Goal: Complete application form: Complete application form

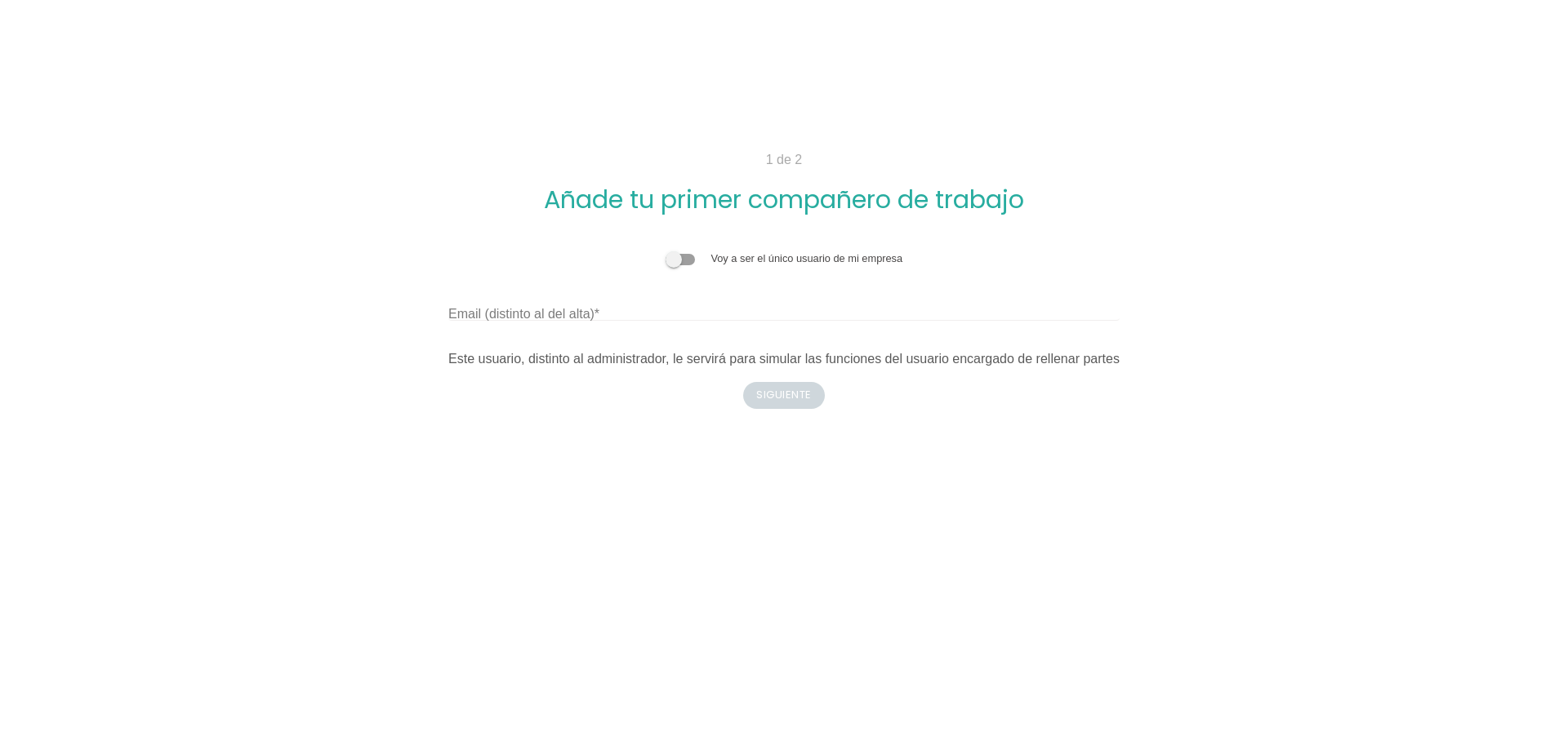
click at [688, 260] on span at bounding box center [680, 260] width 30 height 12
click at [665, 251] on input "checkbox" at bounding box center [665, 251] width 0 height 0
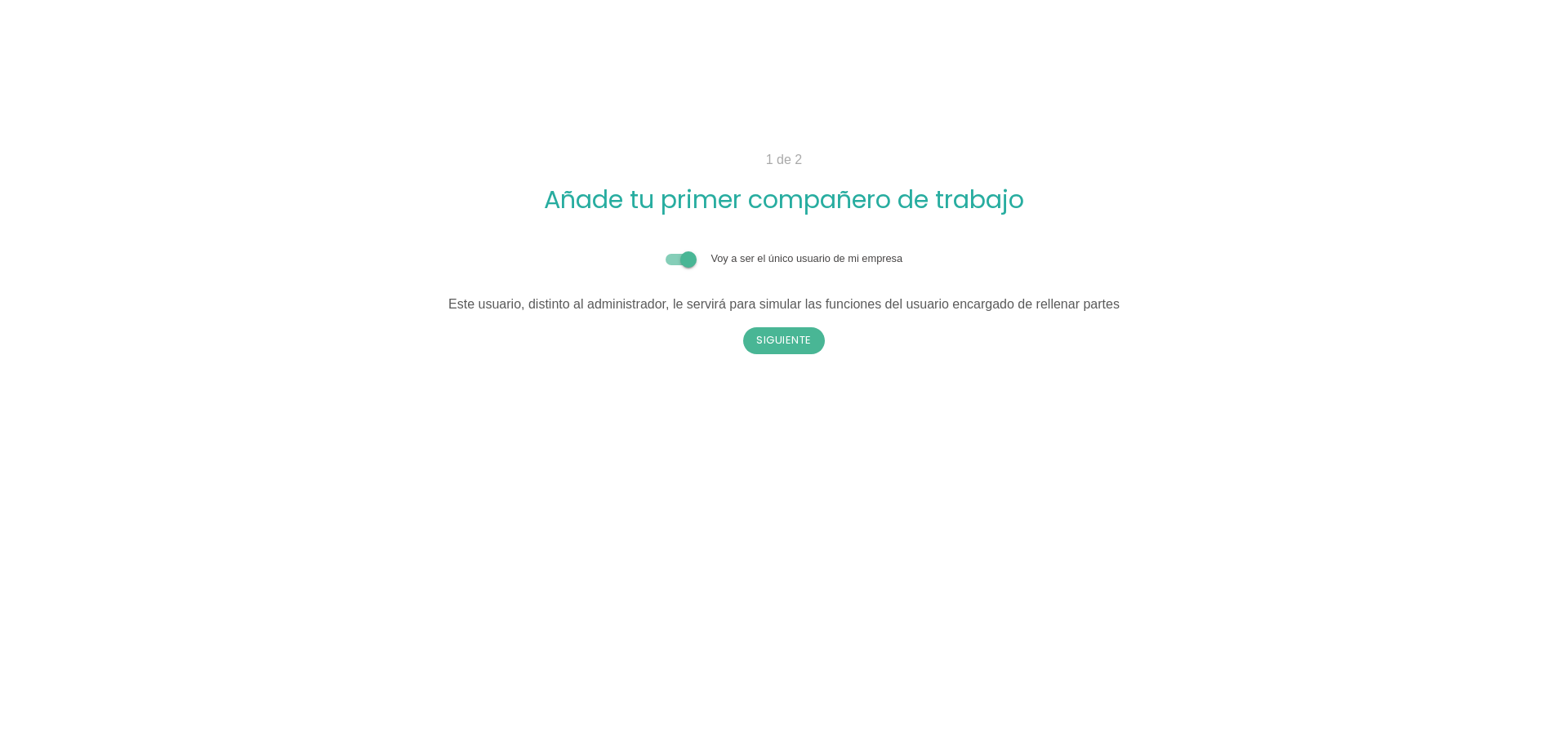
click at [688, 260] on span at bounding box center [680, 260] width 30 height 12
click at [665, 251] on input "checkbox" at bounding box center [665, 251] width 0 height 0
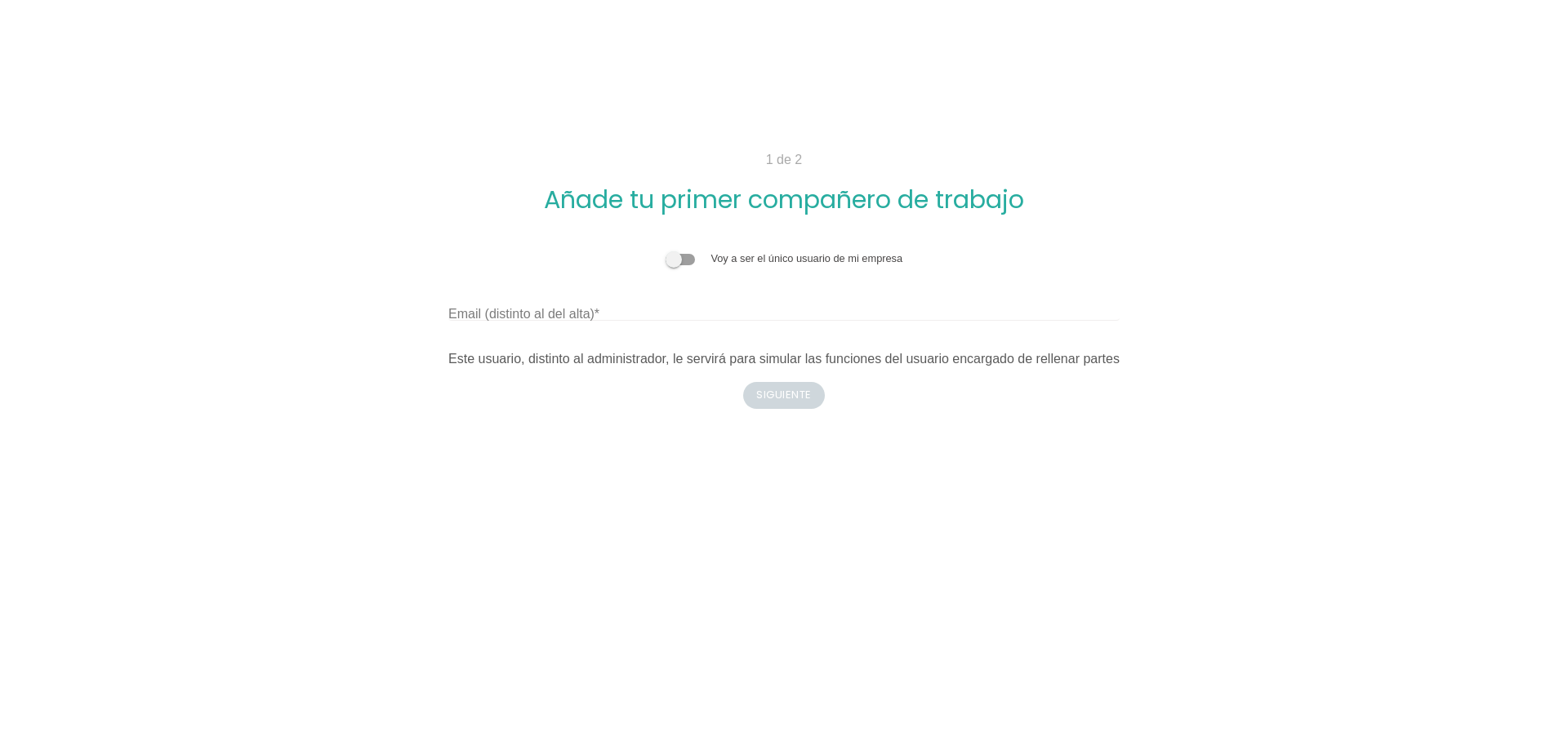
click at [516, 313] on label "Email (distinto al del alta)" at bounding box center [523, 314] width 151 height 19
click at [516, 313] on input "Email (distinto al del alta)" at bounding box center [783, 307] width 671 height 26
type input "P"
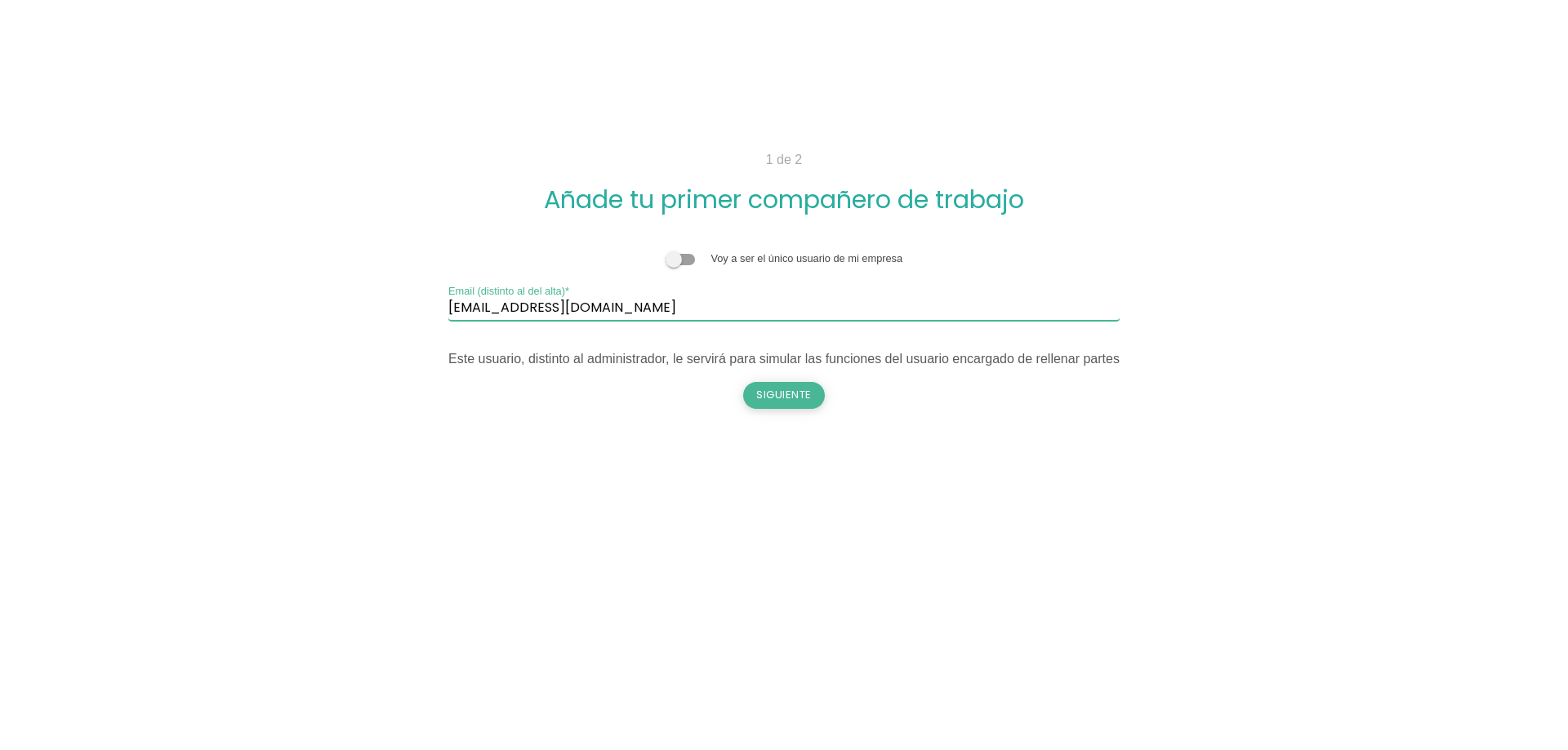
type input "pablo_24e@hotmail.com"
click at [788, 405] on button "Siguiente" at bounding box center [784, 394] width 81 height 26
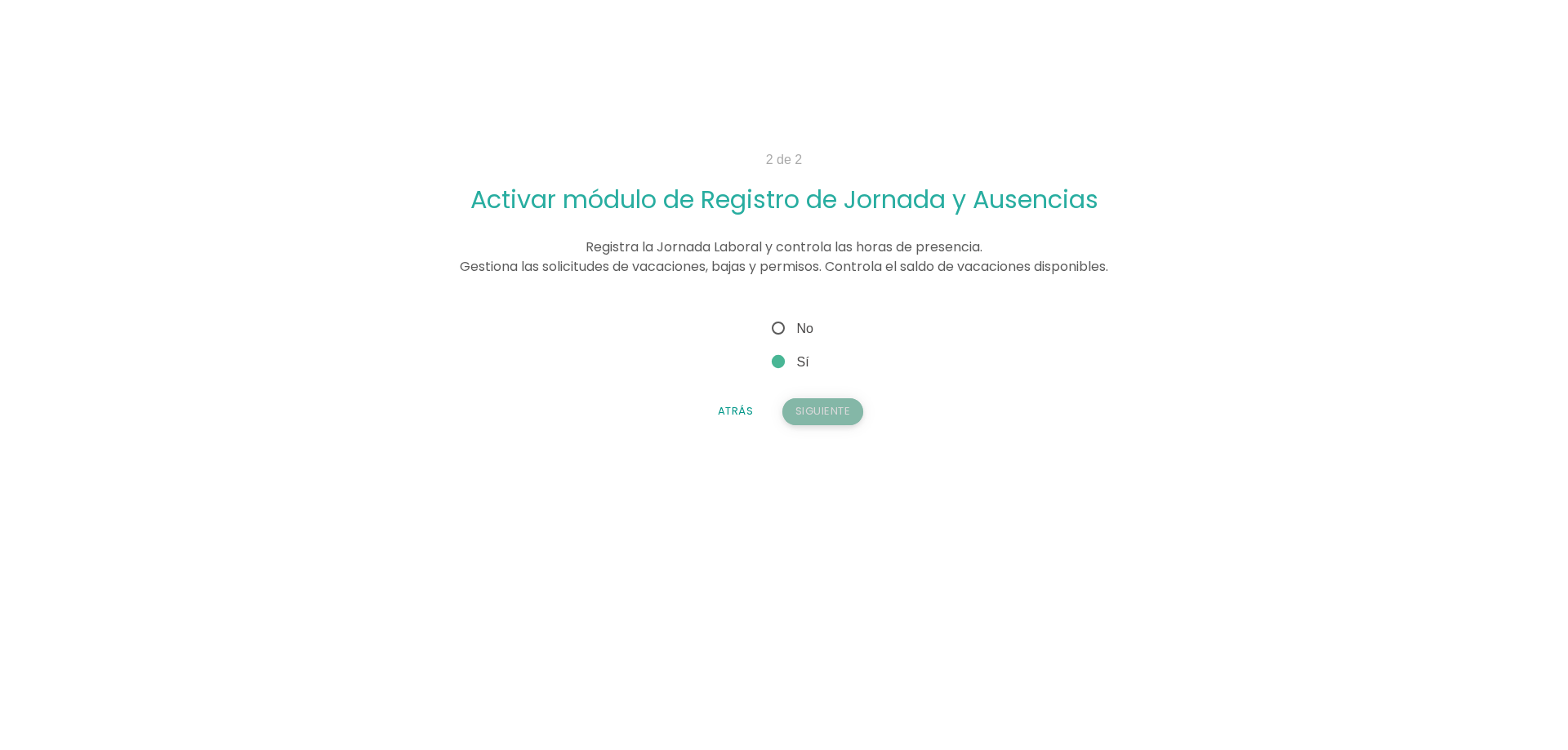
click at [799, 413] on button "Siguiente" at bounding box center [823, 411] width 81 height 26
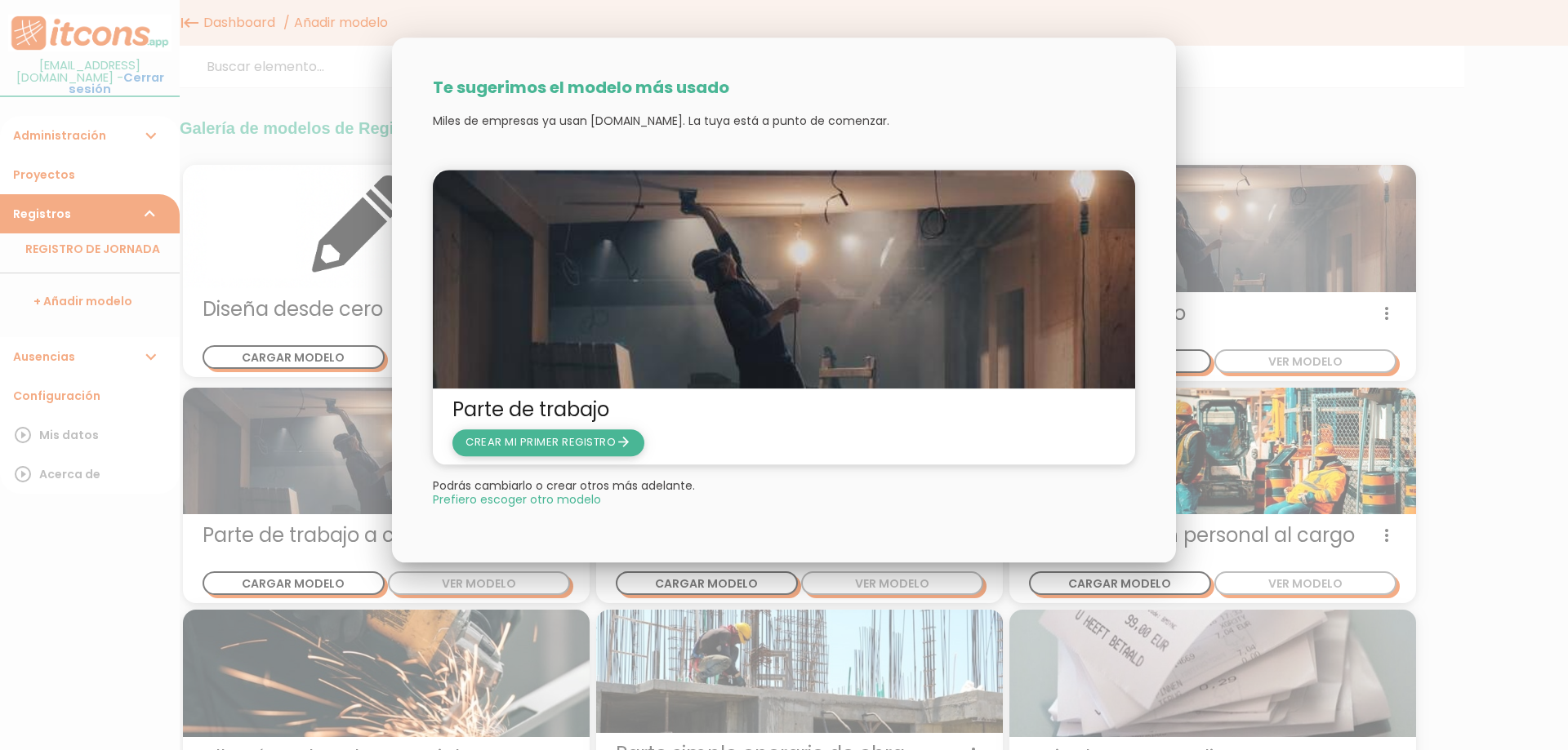
click at [565, 442] on span "CREAR MI PRIMER REGISTRO arrow_forward" at bounding box center [549, 443] width 166 height 15
